Goal: Navigation & Orientation: Find specific page/section

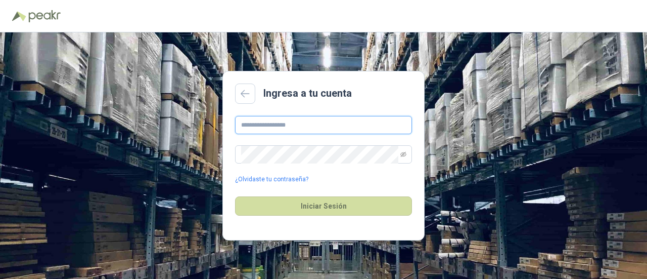
click at [353, 127] on input "text" at bounding box center [323, 125] width 177 height 18
type input "**********"
click at [405, 151] on icon "eye-invisible" at bounding box center [404, 154] width 6 height 6
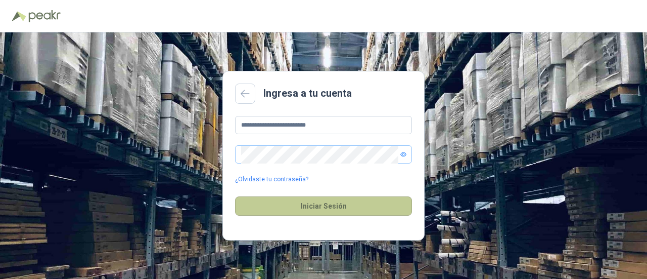
click at [340, 213] on button "Iniciar Sesión" at bounding box center [323, 205] width 177 height 19
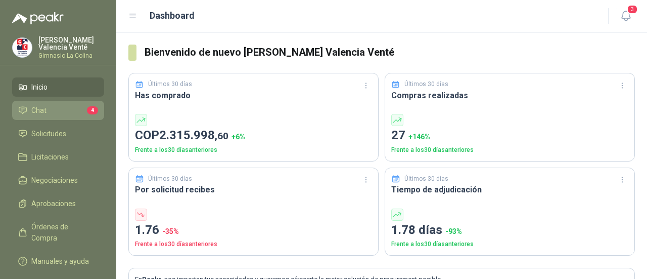
click at [47, 115] on li "Chat 4" at bounding box center [58, 110] width 80 height 11
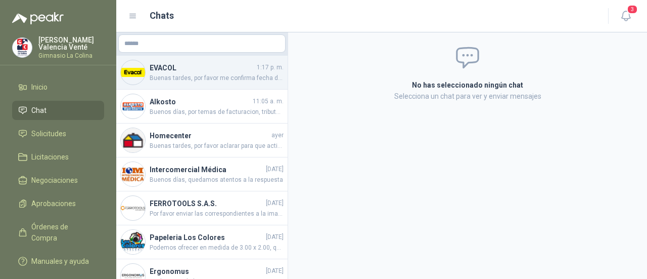
click at [191, 87] on div "EVACOL 1:17 p. m. Buenas tardes, por favor me confirma fecha de despacho" at bounding box center [201, 73] width 171 height 34
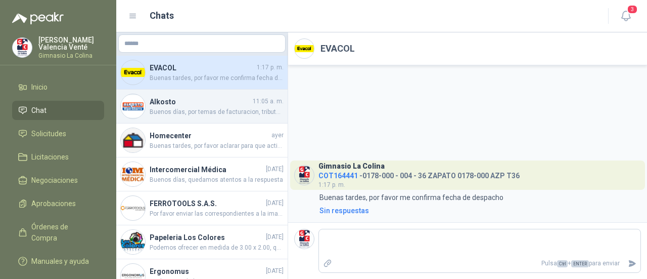
click at [163, 108] on span "Buenos días, por temas de facturacion, tributacion, y credito 30 dias, el preci…" at bounding box center [217, 112] width 134 height 10
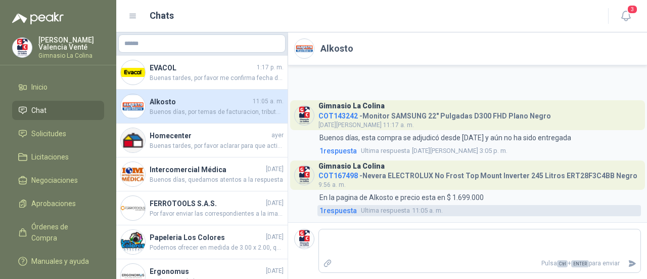
click at [351, 209] on span "1 respuesta" at bounding box center [338, 210] width 37 height 11
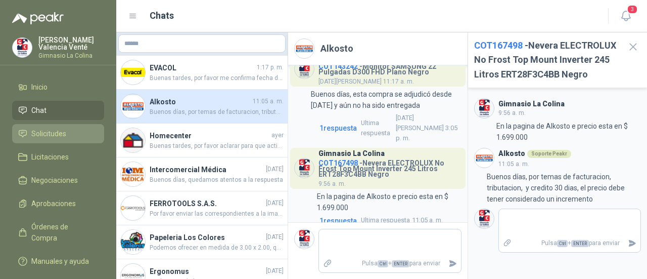
click at [70, 140] on link "Solicitudes" at bounding box center [58, 133] width 92 height 19
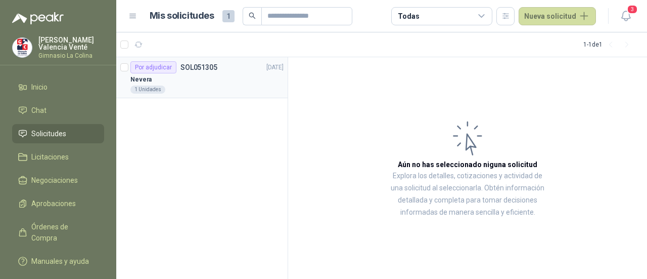
click at [175, 89] on div "1 Unidades" at bounding box center [207, 89] width 153 height 8
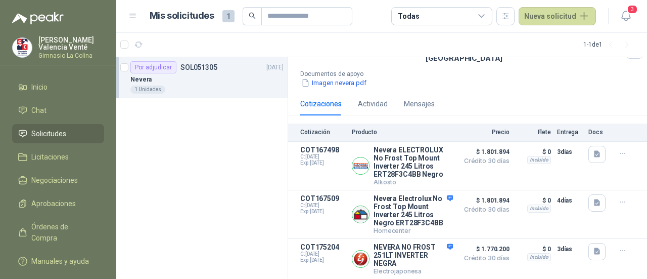
scroll to position [120, 0]
click at [56, 183] on span "Negociaciones" at bounding box center [54, 180] width 47 height 11
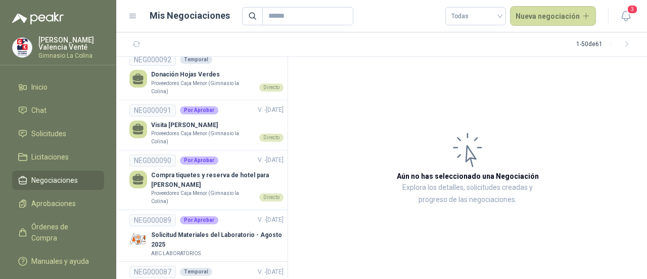
scroll to position [860, 0]
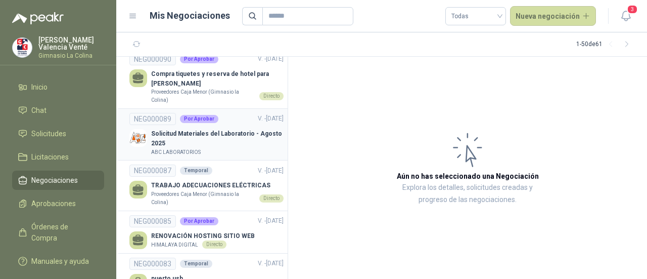
click at [172, 148] on p "ABC LABORATORIOS" at bounding box center [176, 152] width 50 height 8
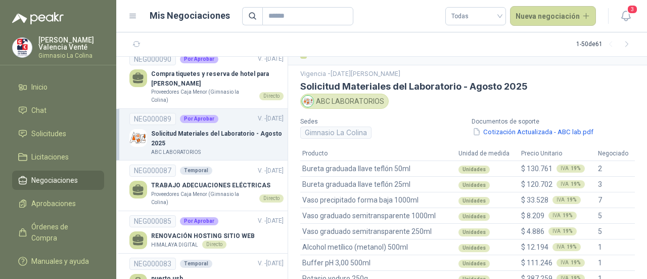
scroll to position [51, 0]
